Goal: Check status: Check status

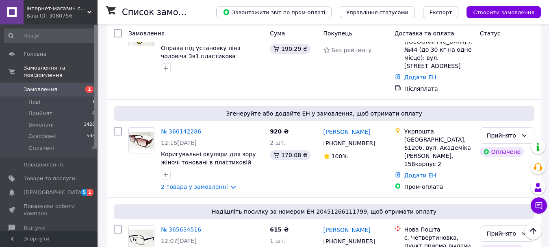
scroll to position [8, 0]
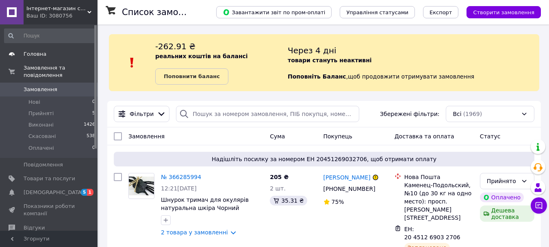
click at [37, 54] on span "Головна" at bounding box center [35, 53] width 23 height 7
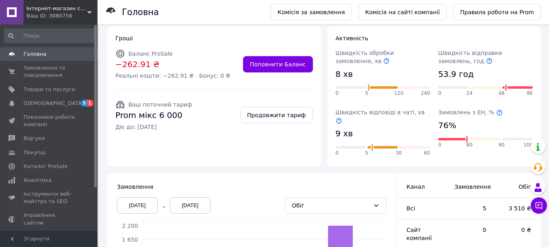
scroll to position [81, 0]
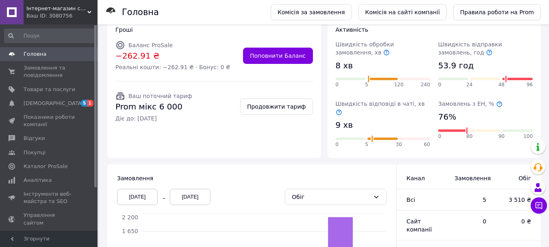
click at [142, 97] on span "Ваш поточний тариф" at bounding box center [160, 96] width 64 height 7
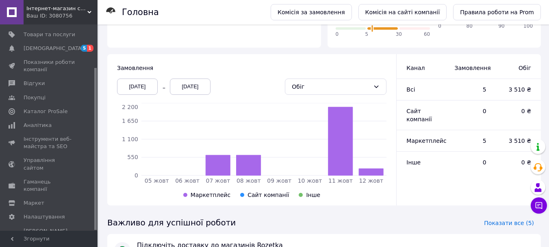
scroll to position [185, 0]
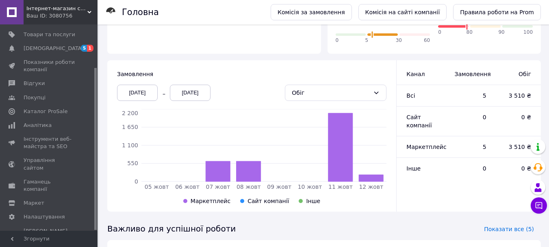
click at [126, 86] on div "[DATE]" at bounding box center [137, 93] width 41 height 16
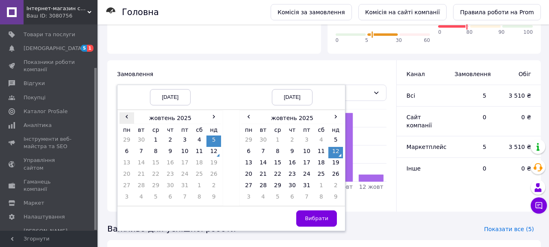
click at [128, 112] on span "‹" at bounding box center [127, 116] width 15 height 8
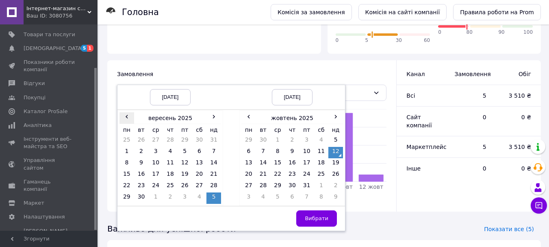
click at [128, 112] on span "‹" at bounding box center [127, 116] width 15 height 8
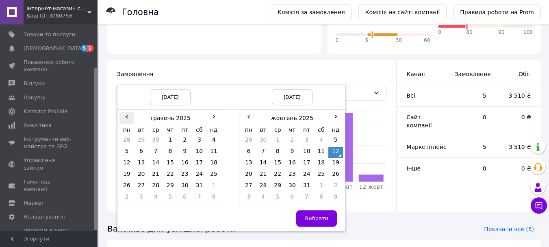
click at [128, 112] on span "‹" at bounding box center [127, 116] width 15 height 8
click at [156, 135] on td "1" at bounding box center [155, 140] width 15 height 11
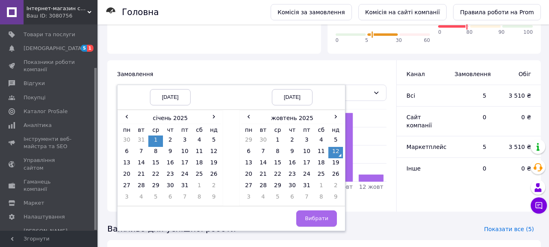
click at [309, 215] on span "Вибрати" at bounding box center [317, 218] width 24 height 6
